Goal: Task Accomplishment & Management: Manage account settings

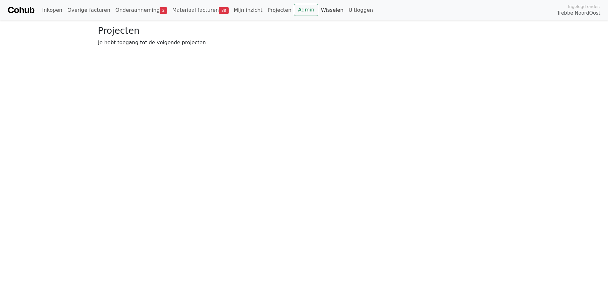
click at [318, 12] on link "Wisselen" at bounding box center [332, 10] width 28 height 13
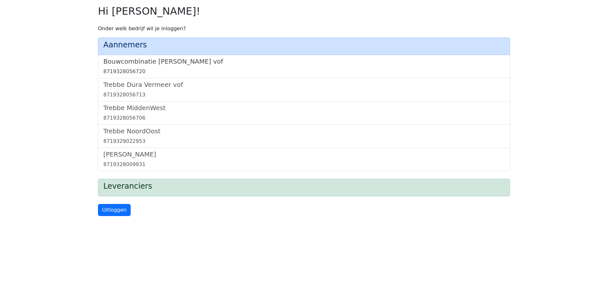
click at [180, 59] on h5 "Bouwcombinatie [PERSON_NAME] vof" at bounding box center [303, 62] width 401 height 8
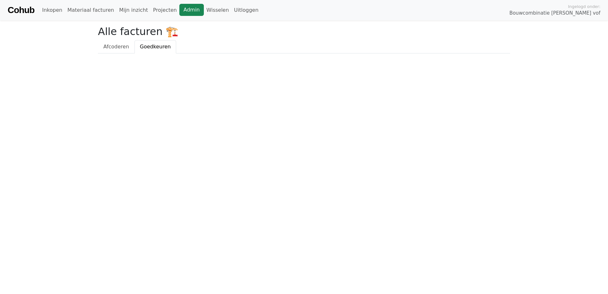
click at [179, 5] on link "Admin" at bounding box center [191, 10] width 24 height 12
click at [204, 10] on link "Wisselen" at bounding box center [218, 10] width 28 height 13
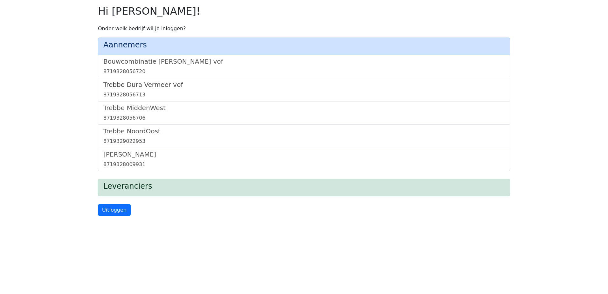
click at [145, 86] on h5 "Trebbe Dura Vermeer vof" at bounding box center [303, 85] width 401 height 8
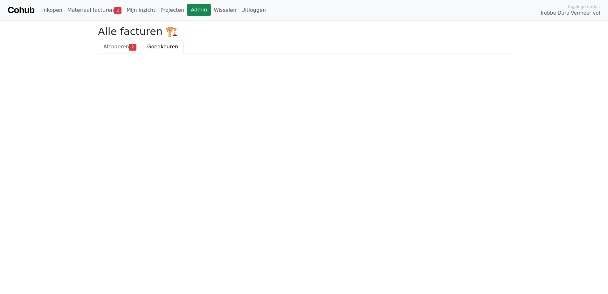
click at [187, 10] on link "Admin" at bounding box center [199, 10] width 24 height 12
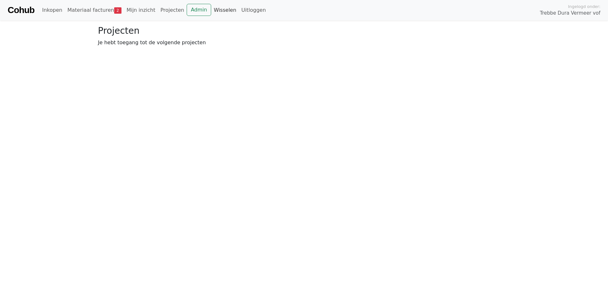
click at [211, 12] on link "Wisselen" at bounding box center [225, 10] width 28 height 13
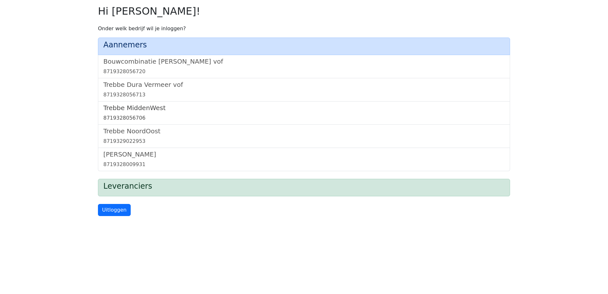
click at [148, 108] on h5 "Trebbe MiddenWest" at bounding box center [303, 108] width 401 height 8
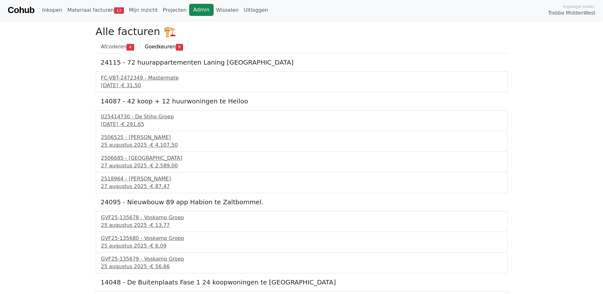
click at [189, 9] on link "Admin" at bounding box center [201, 10] width 24 height 12
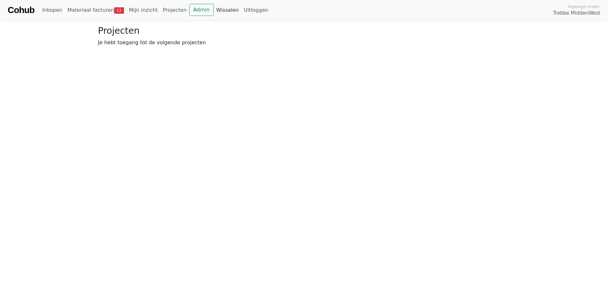
click at [214, 10] on link "Wisselen" at bounding box center [228, 10] width 28 height 13
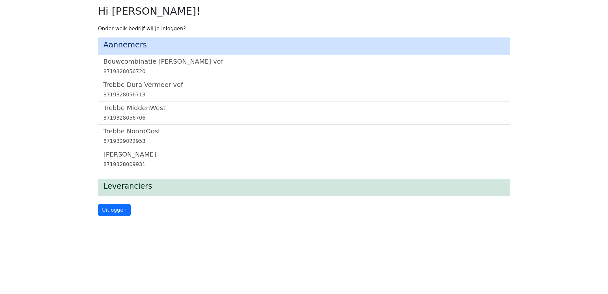
click at [136, 156] on h5 "[PERSON_NAME]" at bounding box center [303, 154] width 401 height 8
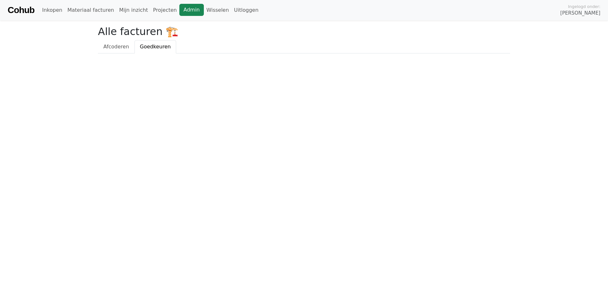
click at [179, 11] on link "Admin" at bounding box center [191, 10] width 24 height 12
click at [181, 10] on link "Admin" at bounding box center [191, 10] width 24 height 12
click at [204, 7] on link "Wisselen" at bounding box center [218, 10] width 28 height 13
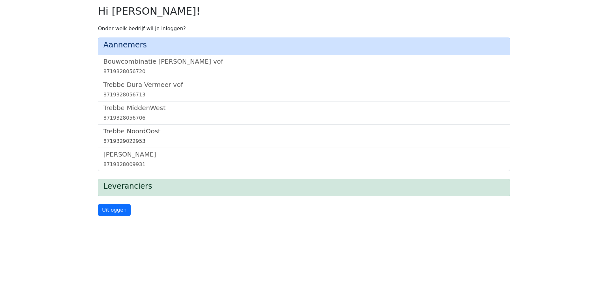
click at [117, 128] on h5 "Trebbe NoordOost" at bounding box center [303, 131] width 401 height 8
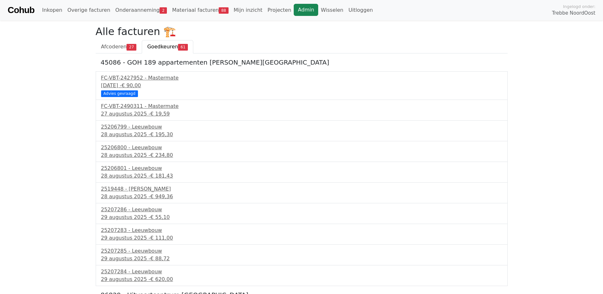
click at [294, 12] on link "Admin" at bounding box center [306, 10] width 24 height 12
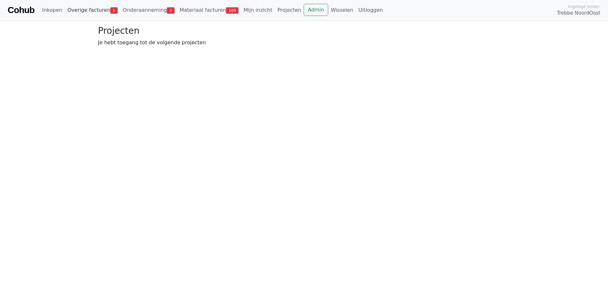
click at [83, 13] on link "Overige facturen 1" at bounding box center [92, 10] width 55 height 13
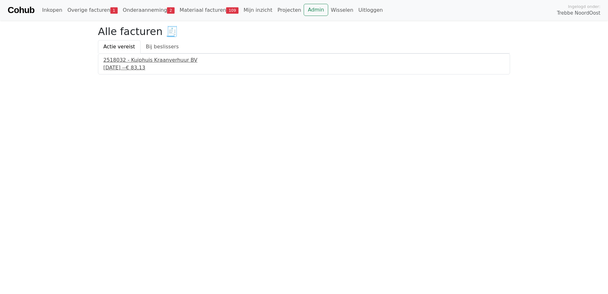
click at [159, 63] on div "2518032 - Kuiphuis Kraanverhuur BV" at bounding box center [303, 60] width 401 height 8
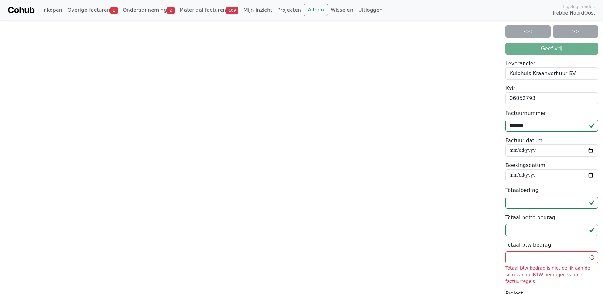
scroll to position [136, 0]
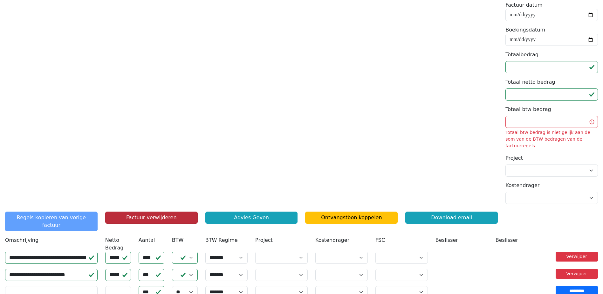
click at [164, 212] on button "Factuur verwijderen" at bounding box center [151, 218] width 93 height 12
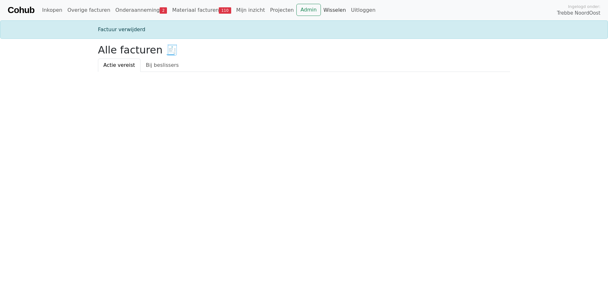
click at [321, 9] on link "Wisselen" at bounding box center [335, 10] width 28 height 13
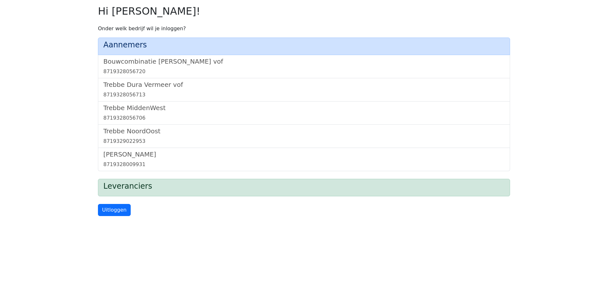
click at [172, 54] on div "Aannemers" at bounding box center [304, 46] width 412 height 17
click at [170, 60] on h5 "Bouwcombinatie [PERSON_NAME] vof" at bounding box center [303, 62] width 401 height 8
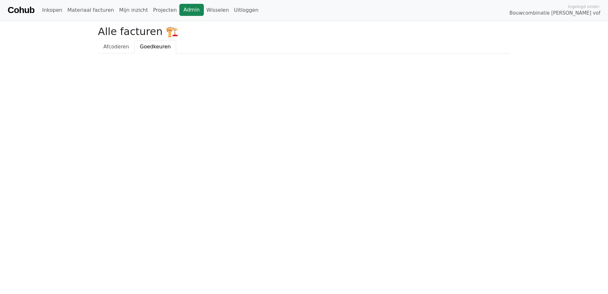
click at [179, 11] on link "Admin" at bounding box center [191, 10] width 24 height 12
click at [204, 7] on link "Wisselen" at bounding box center [218, 10] width 28 height 13
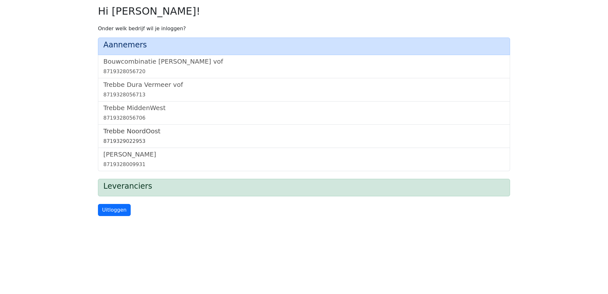
click at [137, 131] on h5 "Trebbe NoordOost" at bounding box center [303, 131] width 401 height 8
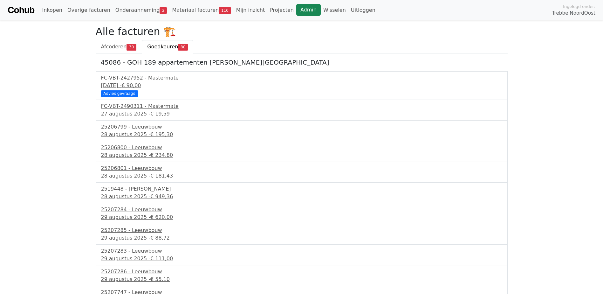
click at [296, 11] on link "Admin" at bounding box center [308, 10] width 24 height 12
